Goal: Find specific page/section: Find specific page/section

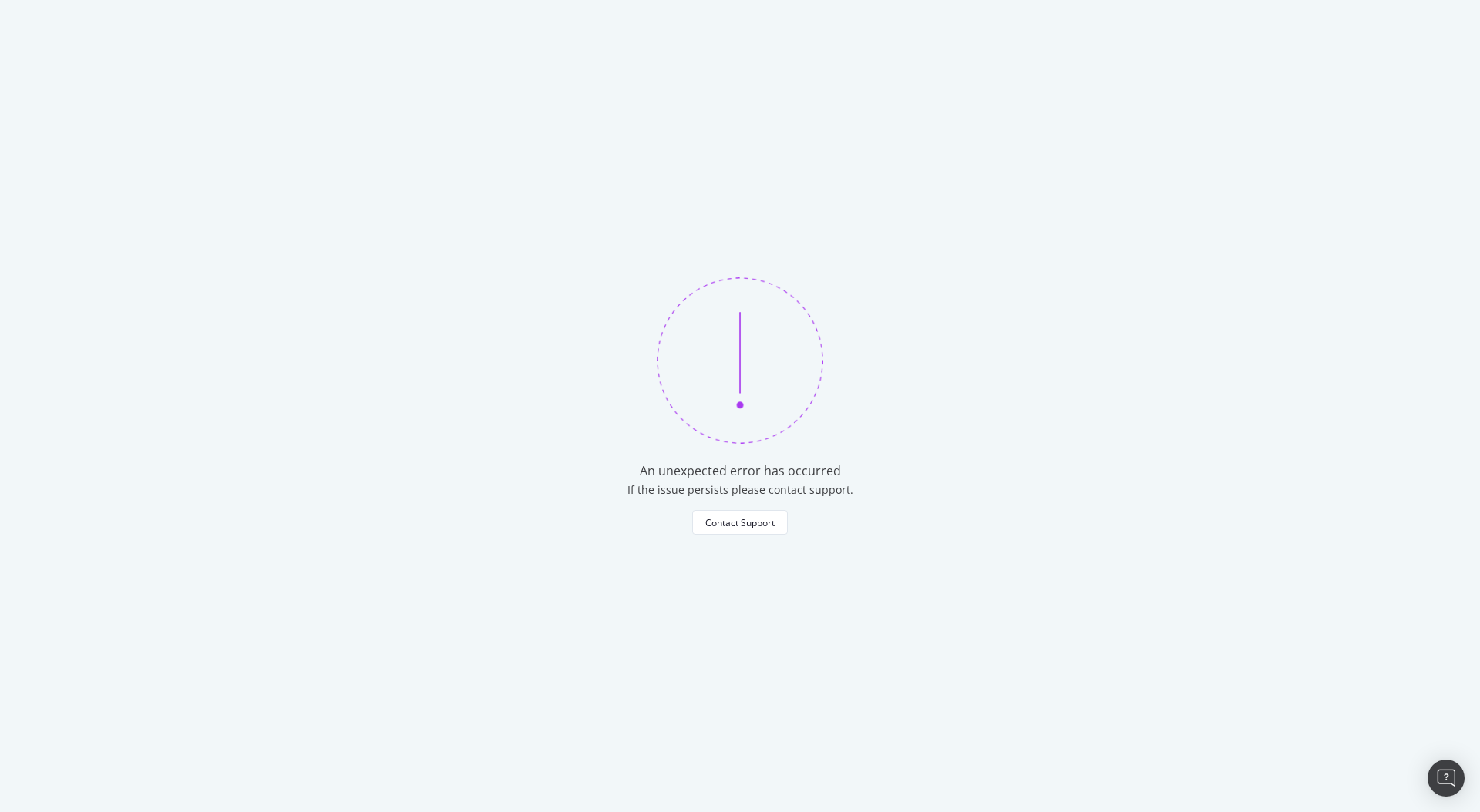
click at [591, 146] on div "An unexpected error has occurred If the issue persists please contact support. …" at bounding box center [740, 406] width 1480 height 812
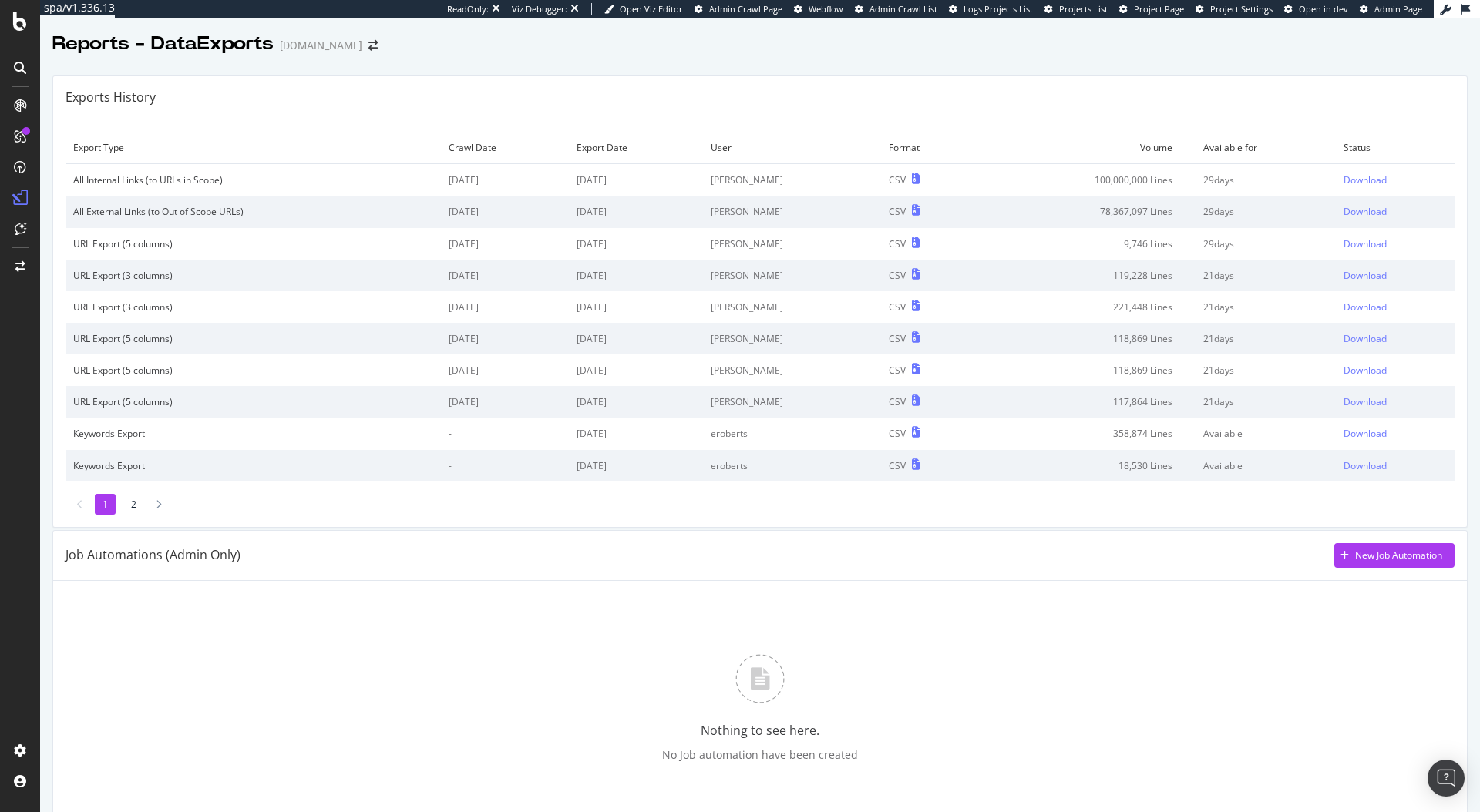
click at [549, 103] on div "Exports History" at bounding box center [759, 98] width 1413 height 43
click at [74, 177] on div "SiteCrawler" at bounding box center [84, 173] width 55 height 16
